Goal: Transaction & Acquisition: Purchase product/service

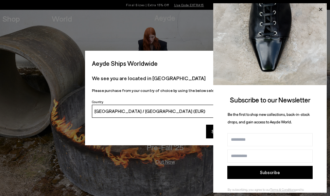
click at [322, 8] on icon at bounding box center [320, 9] width 3 height 3
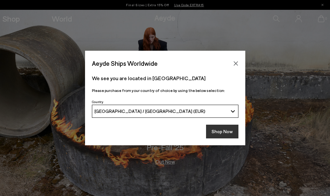
click at [225, 127] on button "Shop Now" at bounding box center [222, 132] width 32 height 14
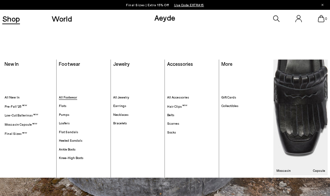
click at [65, 97] on span "All Footwear" at bounding box center [68, 97] width 18 height 4
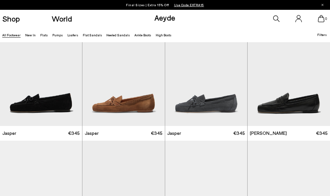
scroll to position [140, 0]
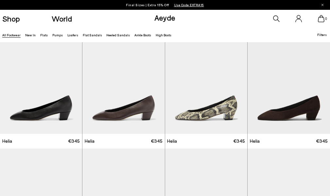
scroll to position [843, 0]
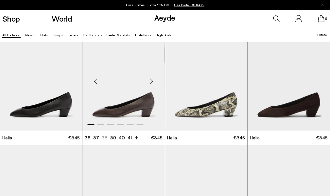
click at [130, 103] on img "1 / 6" at bounding box center [123, 78] width 82 height 103
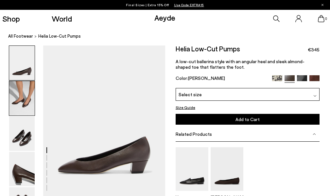
click at [21, 99] on img at bounding box center [22, 98] width 26 height 34
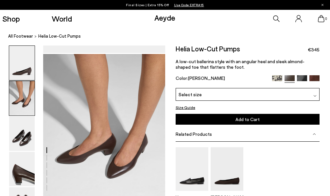
scroll to position [142, 0]
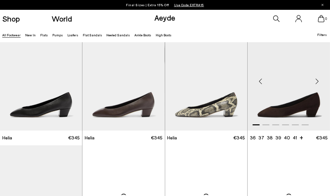
scroll to position [843, 0]
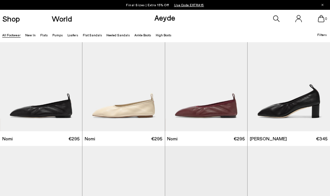
scroll to position [1088, 0]
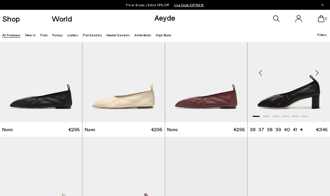
click at [282, 97] on img "1 / 6" at bounding box center [289, 70] width 82 height 103
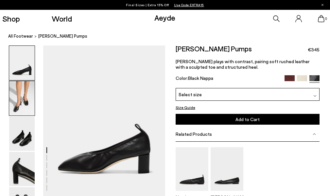
click at [16, 106] on img at bounding box center [22, 98] width 26 height 34
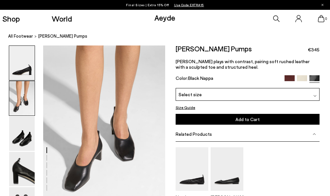
scroll to position [152, 0]
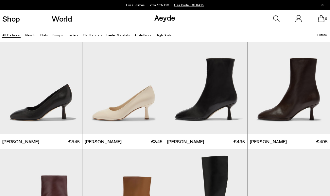
scroll to position [1554, 0]
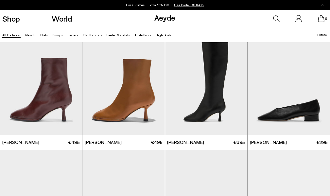
scroll to position [1671, 0]
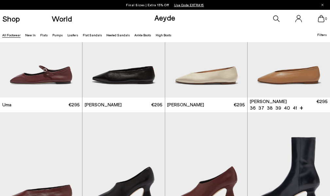
scroll to position [3019, 0]
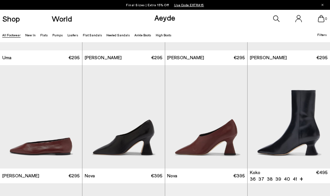
scroll to position [3085, 0]
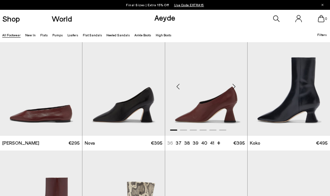
click at [234, 87] on div "Next slide" at bounding box center [235, 87] width 20 height 20
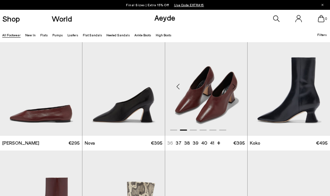
click at [234, 87] on div "Next slide" at bounding box center [235, 87] width 20 height 20
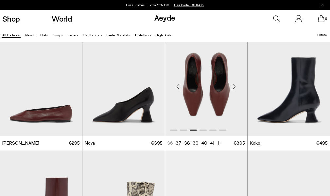
click at [234, 87] on div "Next slide" at bounding box center [235, 87] width 20 height 20
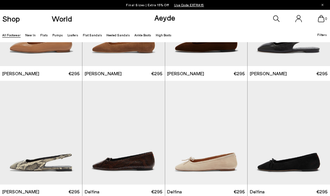
scroll to position [3412, 0]
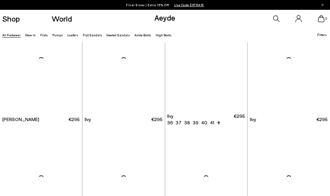
scroll to position [4436, 0]
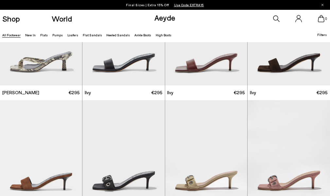
scroll to position [4492, 0]
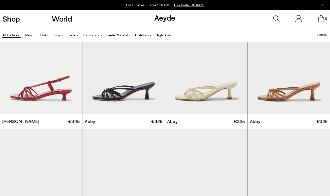
scroll to position [5840, 0]
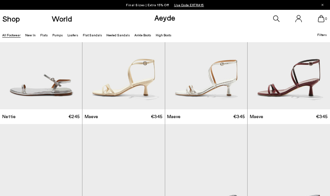
scroll to position [6075, 0]
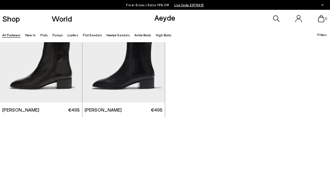
scroll to position [7512, 0]
